Goal: Task Accomplishment & Management: Manage account settings

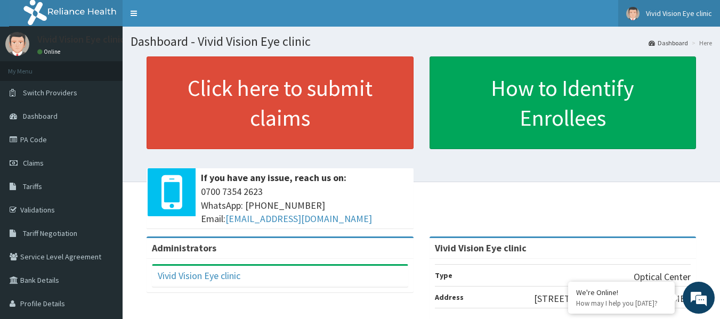
click at [645, 16] on link "Vivid Vision Eye clinic" at bounding box center [670, 13] width 102 height 27
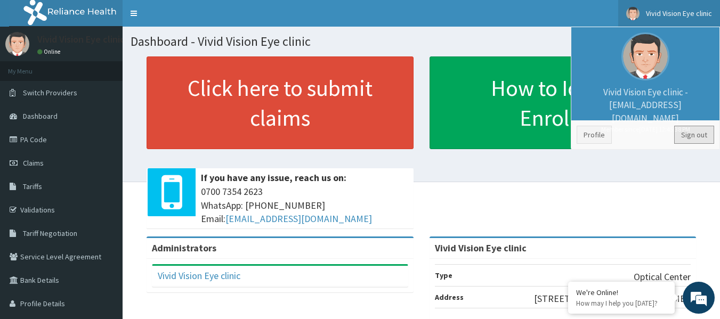
click at [702, 137] on link "Sign out" at bounding box center [695, 135] width 40 height 18
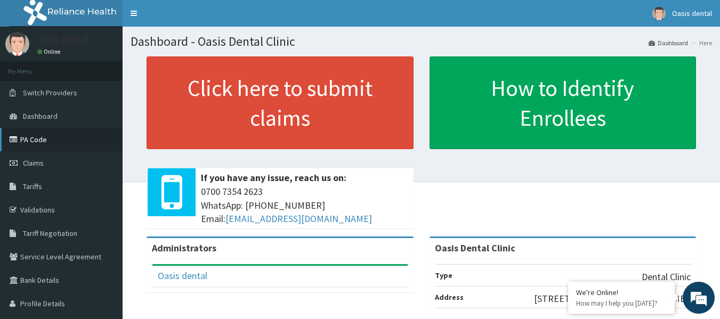
click at [39, 144] on link "PA Code" at bounding box center [61, 139] width 123 height 23
